Goal: Task Accomplishment & Management: Use online tool/utility

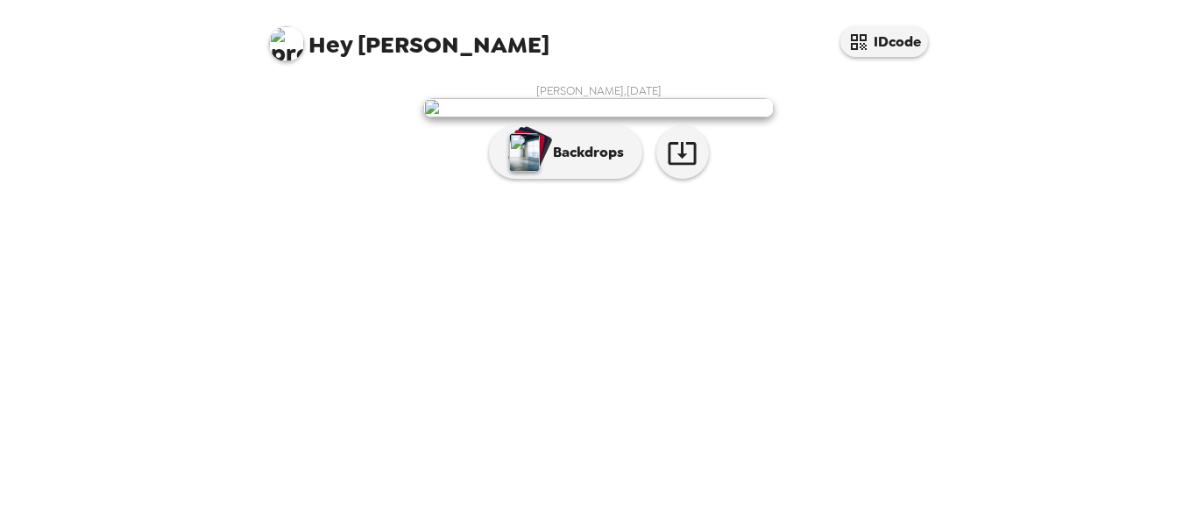
scroll to position [109, 0]
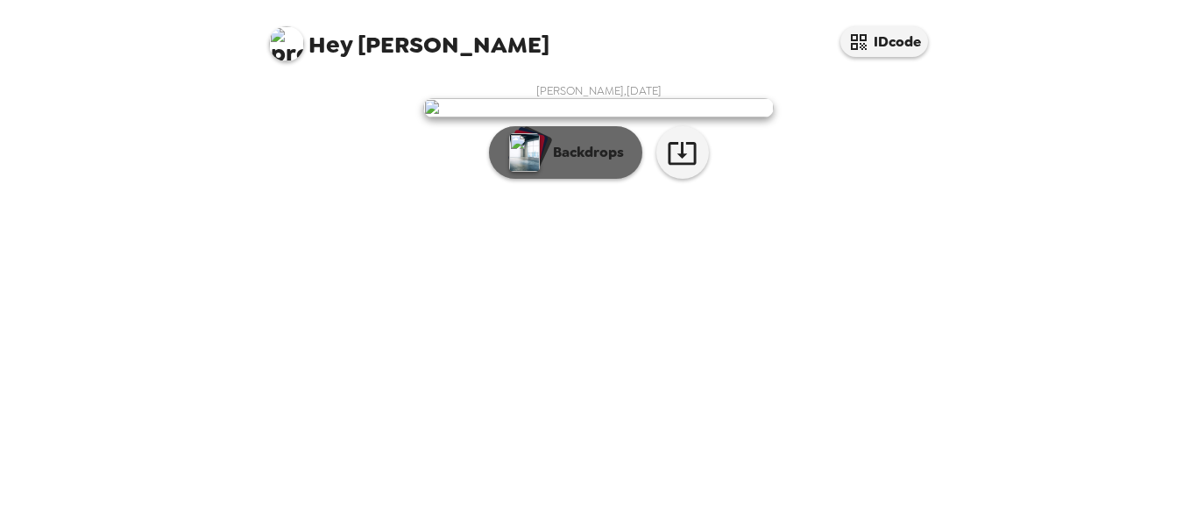
click at [590, 163] on p "Backdrops" at bounding box center [584, 152] width 80 height 21
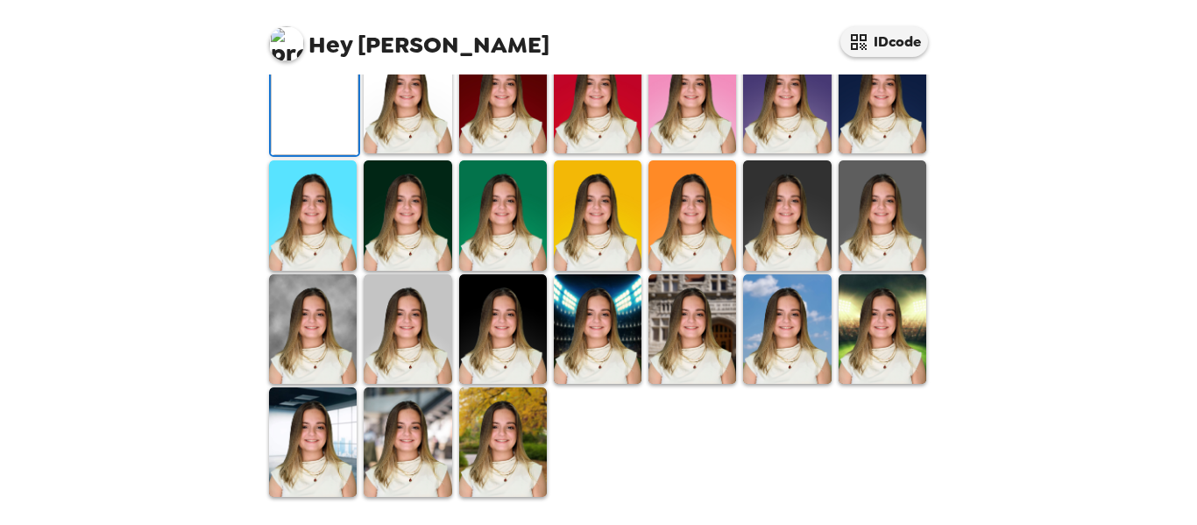
scroll to position [525, 0]
click at [313, 327] on img at bounding box center [313, 329] width 88 height 110
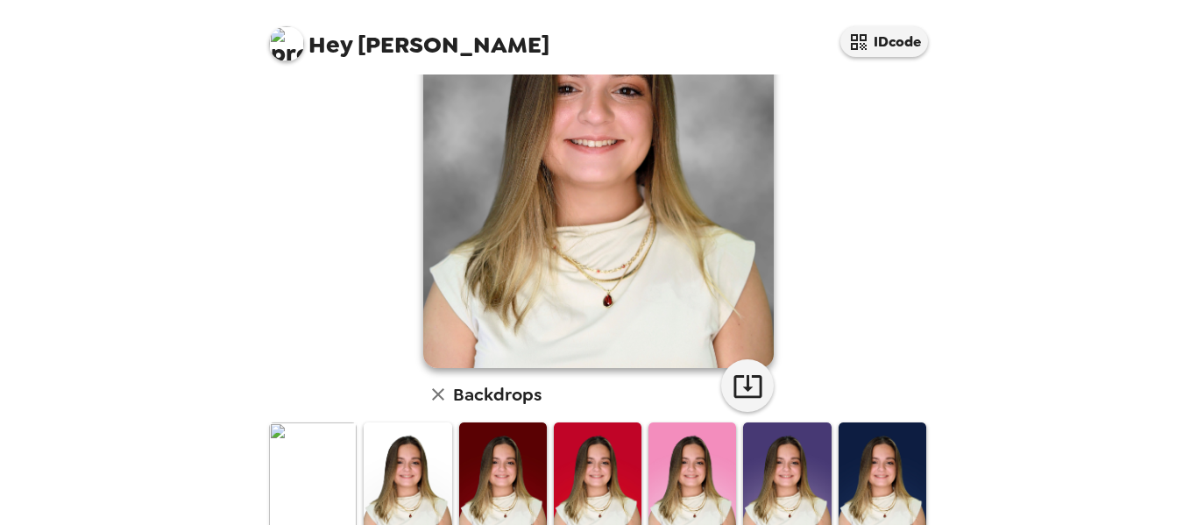
scroll to position [67, 0]
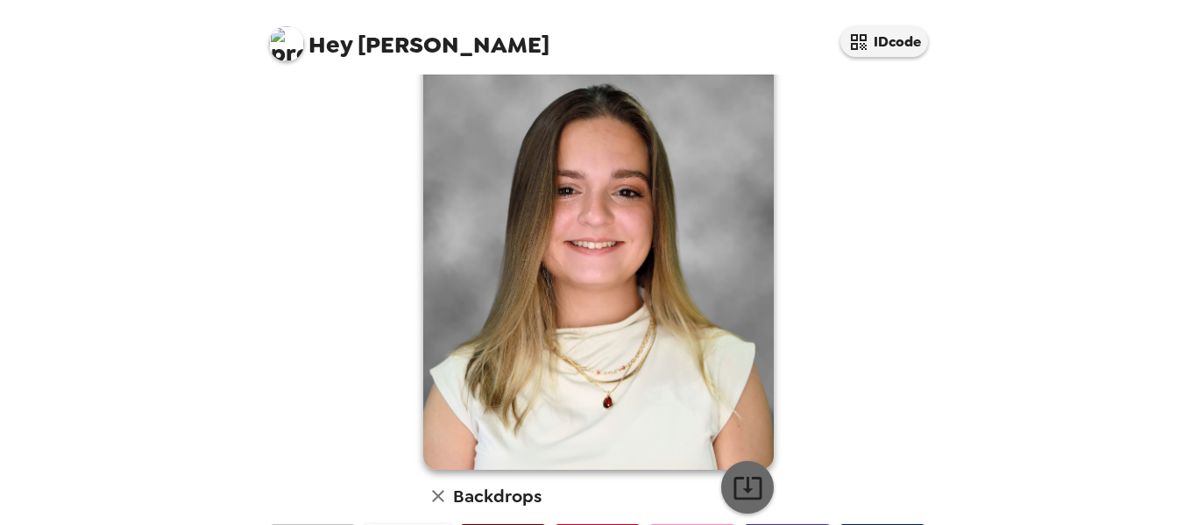
click at [733, 474] on icon "button" at bounding box center [748, 487] width 31 height 31
